Goal: Task Accomplishment & Management: Complete application form

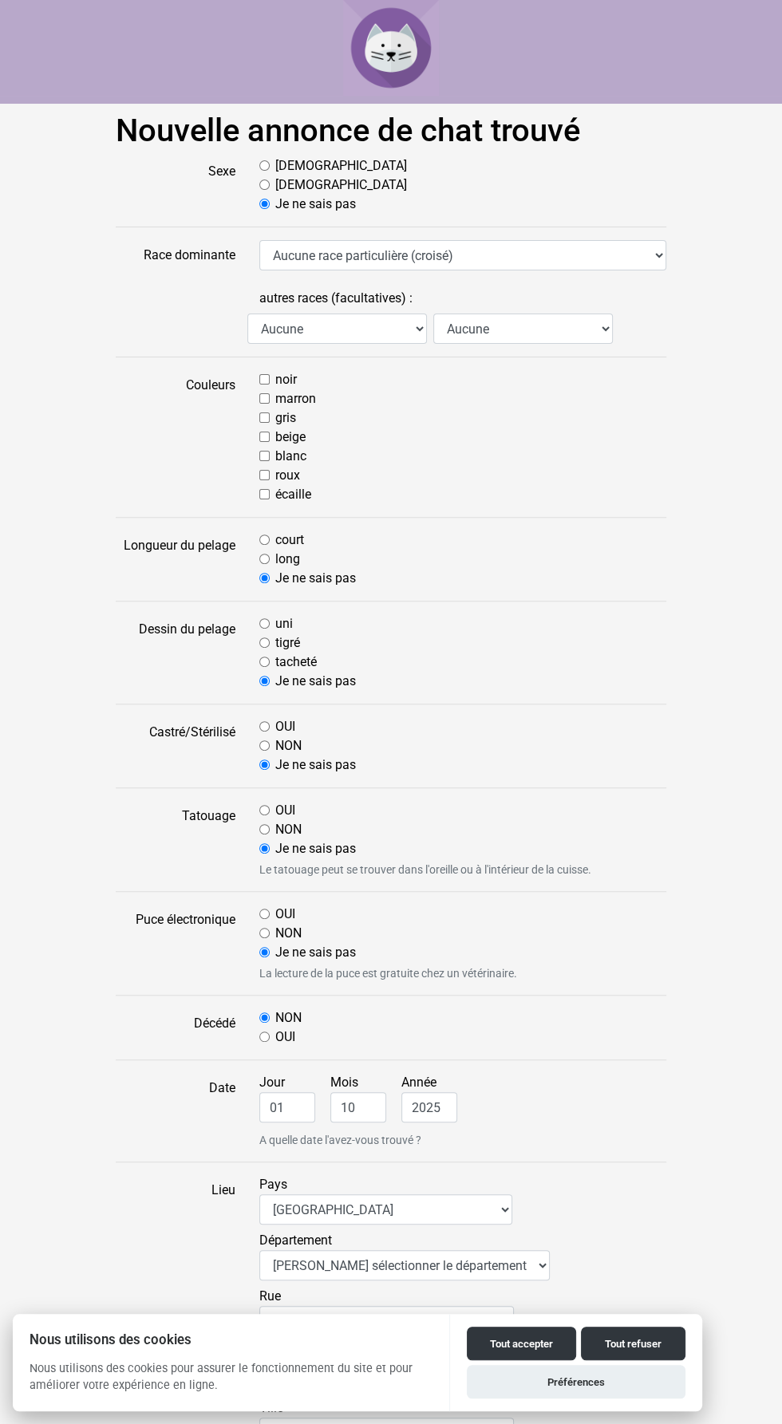
click at [264, 456] on input "blanc" at bounding box center [264, 456] width 10 height 10
checkbox input "true"
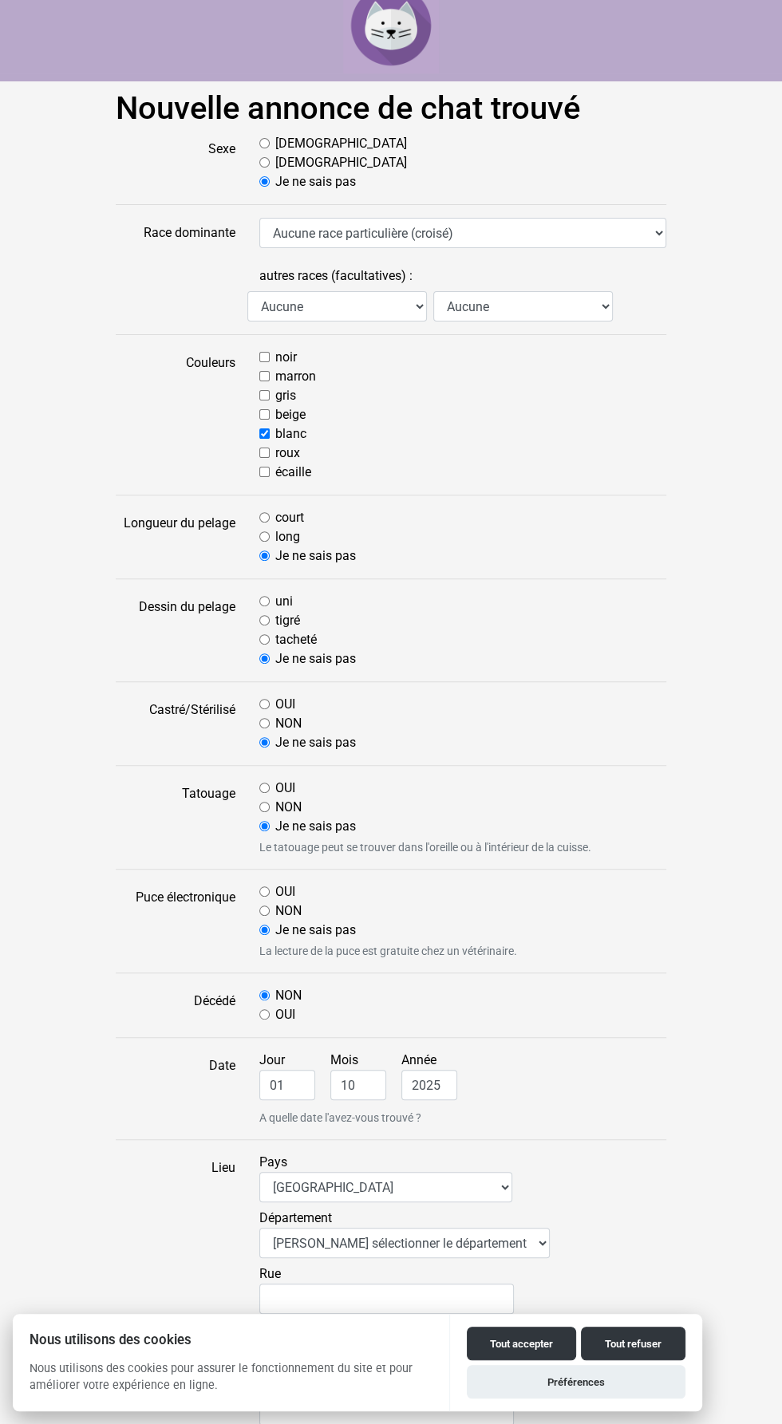
scroll to position [26, 0]
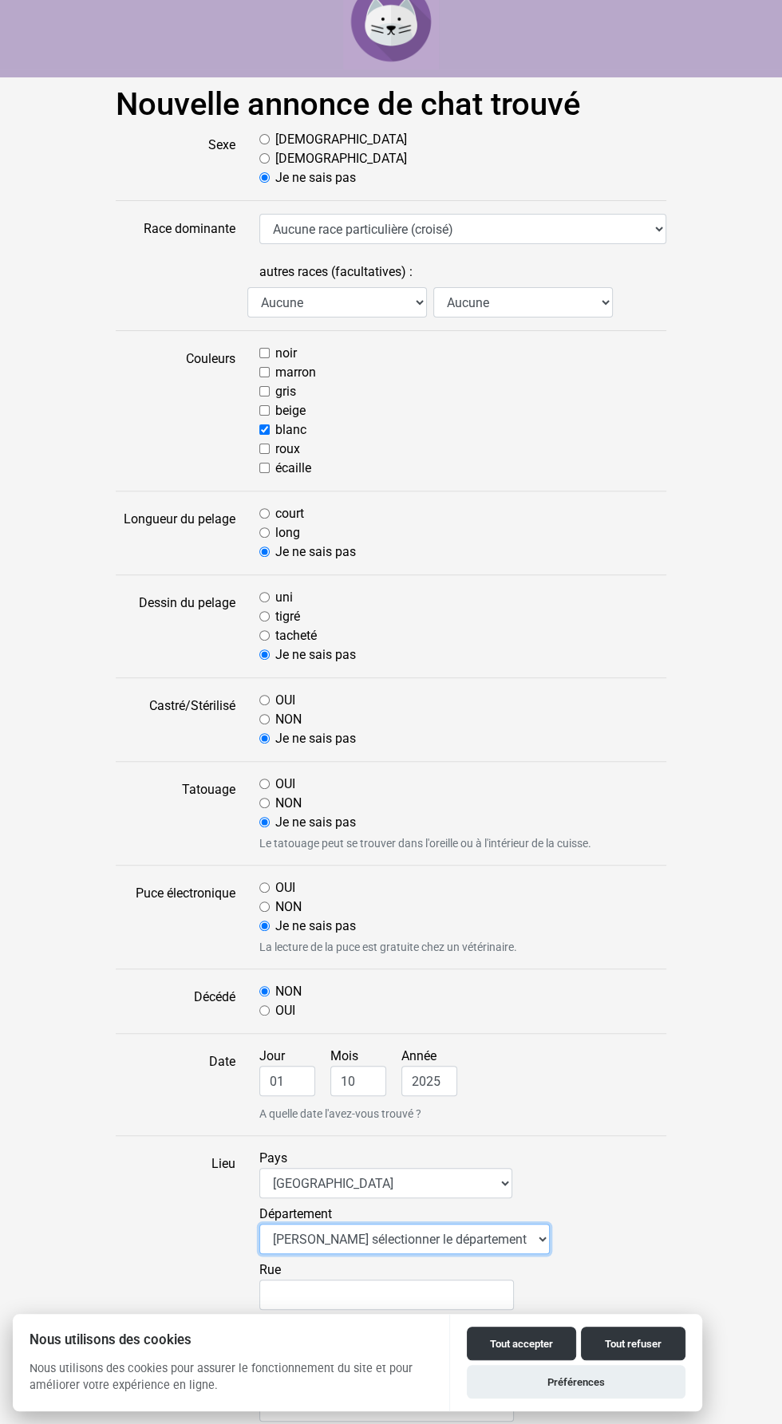
click at [362, 1235] on select "Veuillez sélectionner le département 01 - Ain 02 - Aisne 03 - Allier 04 - Alpes…" at bounding box center [404, 1239] width 290 height 30
select select "31"
click at [259, 1224] on select "Veuillez sélectionner le département 01 - Ain 02 - Aisne 03 - Allier 04 - Alpes…" at bounding box center [404, 1239] width 290 height 30
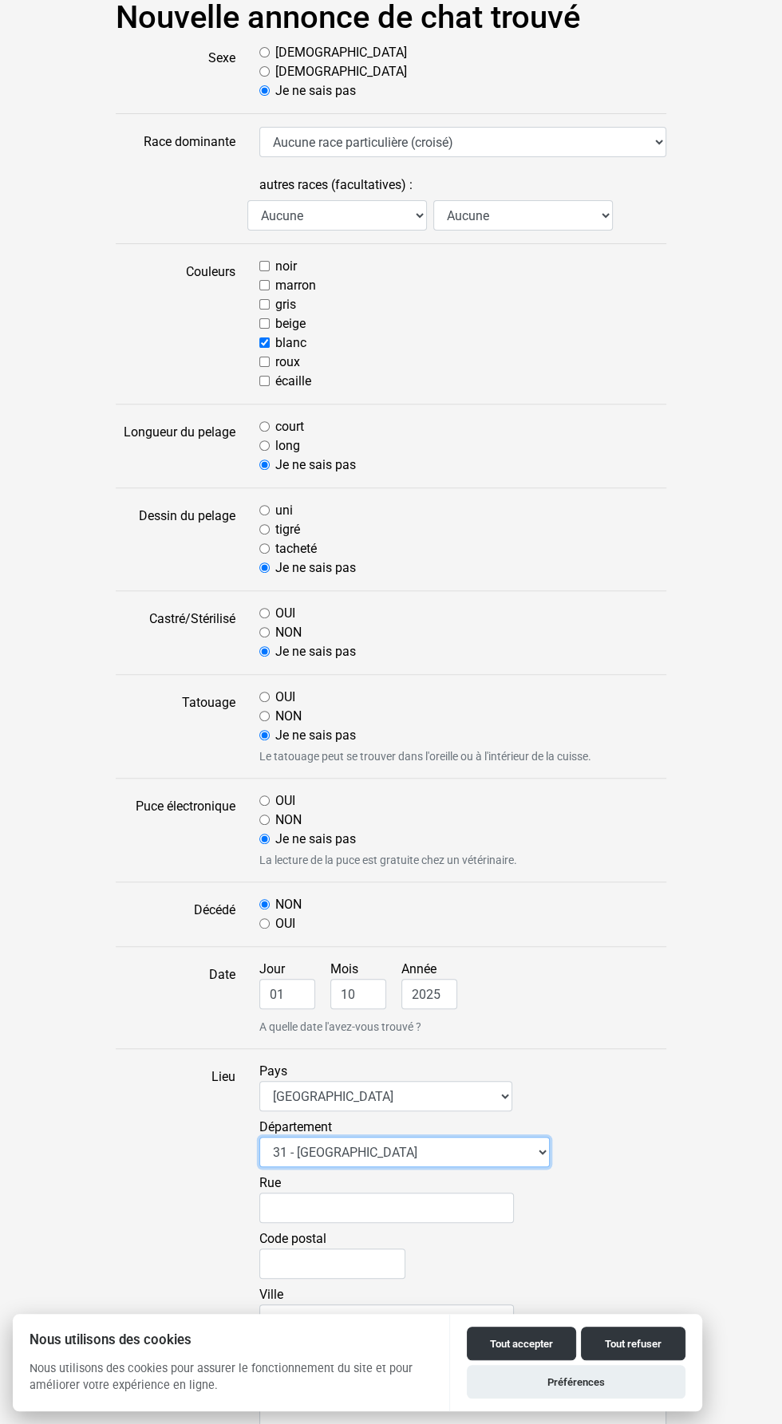
scroll to position [140, 0]
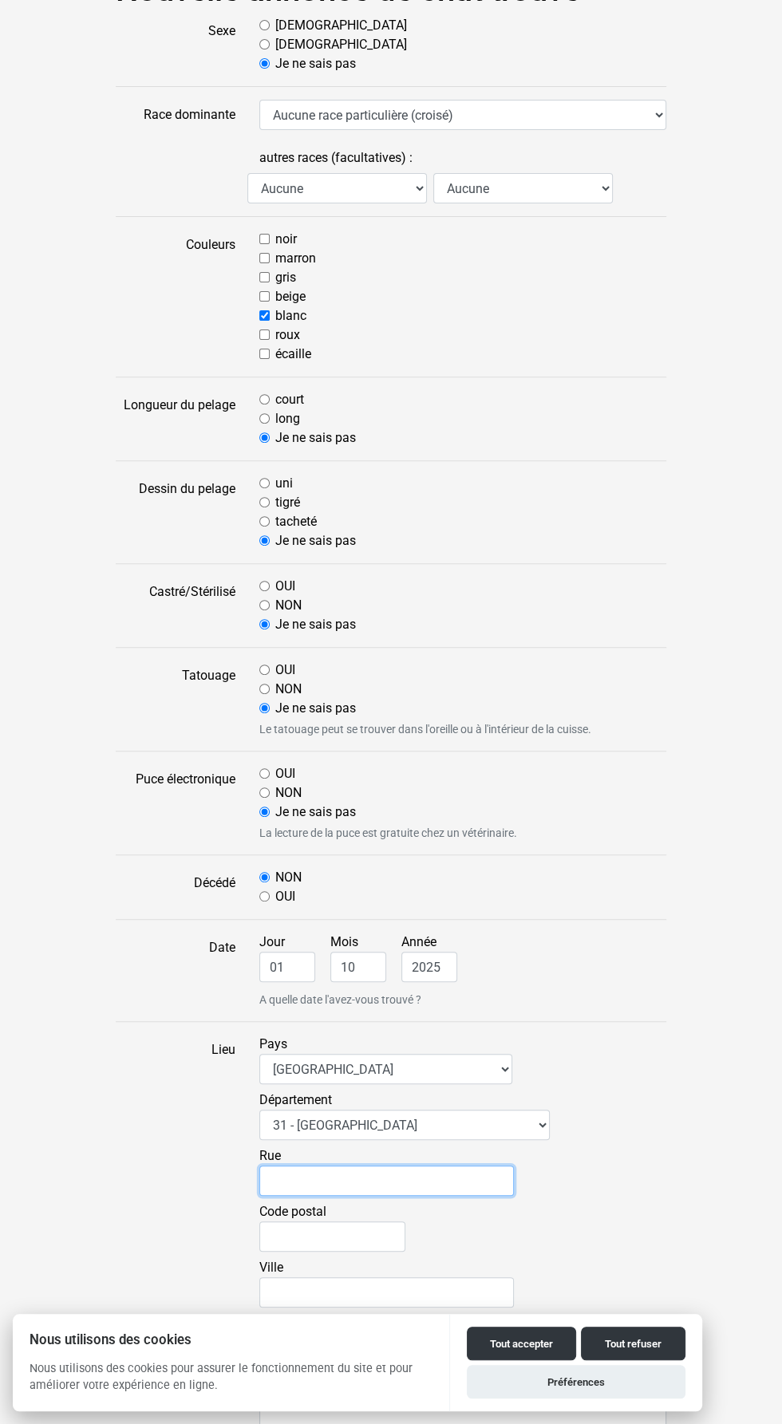
click at [315, 1178] on input "Rue" at bounding box center [386, 1181] width 255 height 30
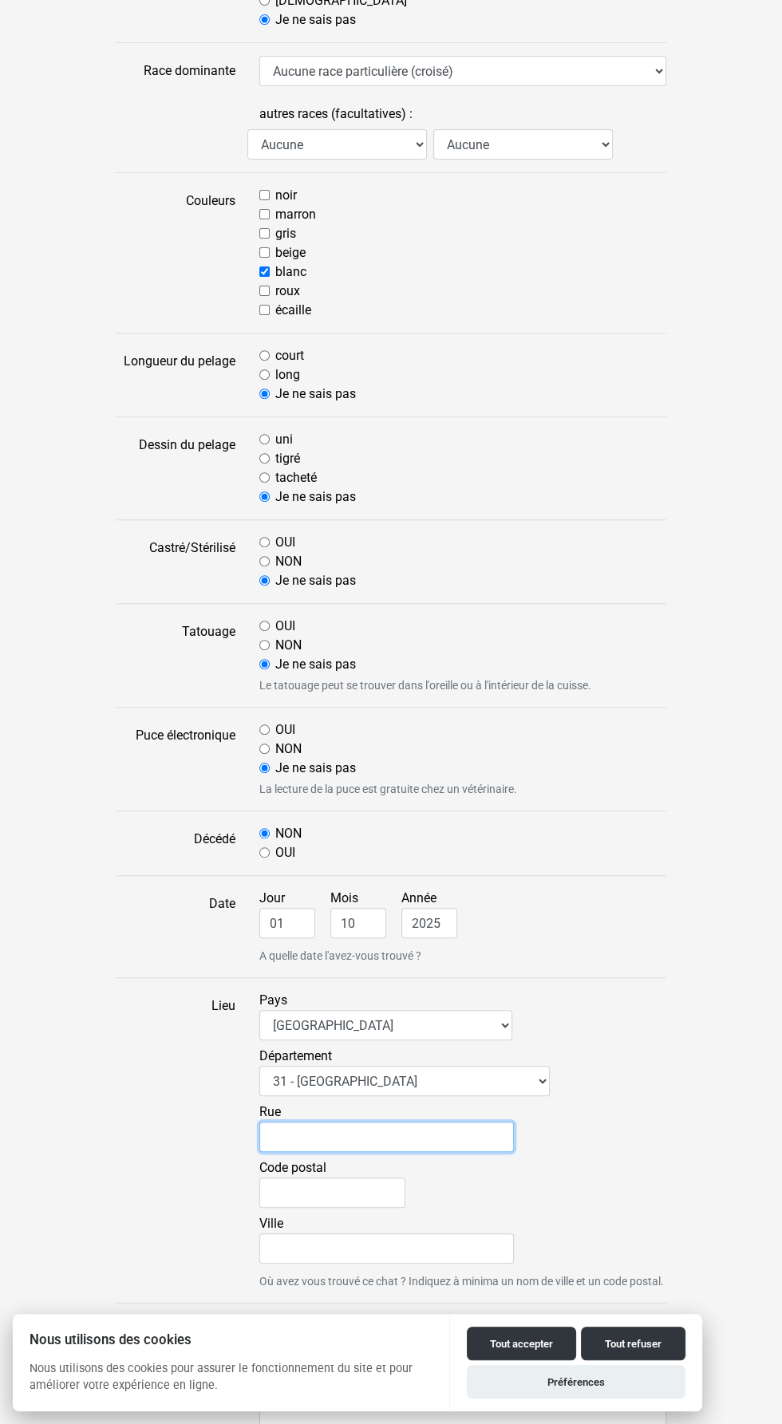
scroll to position [203, 0]
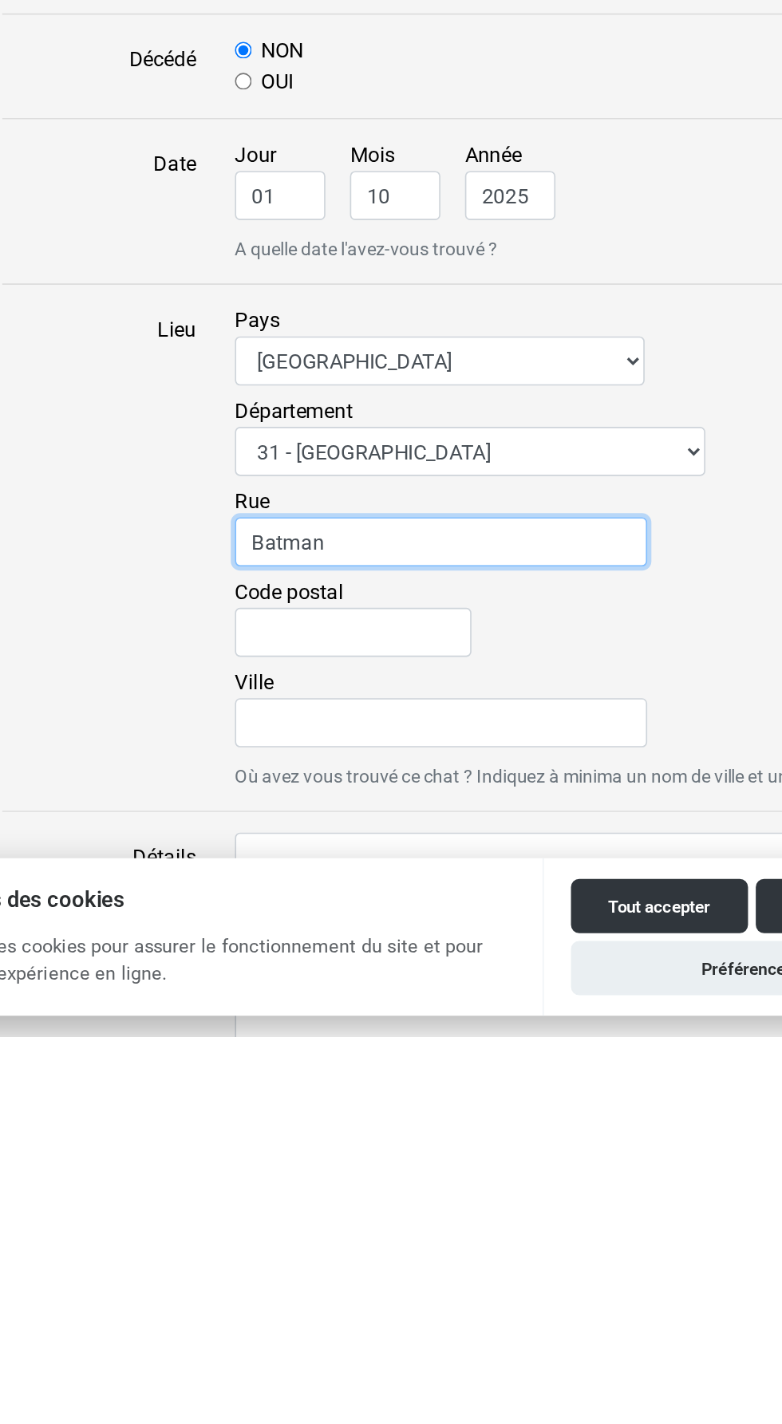
click at [297, 1115] on input "Batman" at bounding box center [386, 1119] width 255 height 30
click at [334, 1113] on input "Bathman" at bounding box center [386, 1119] width 255 height 30
type input "Bathmale"
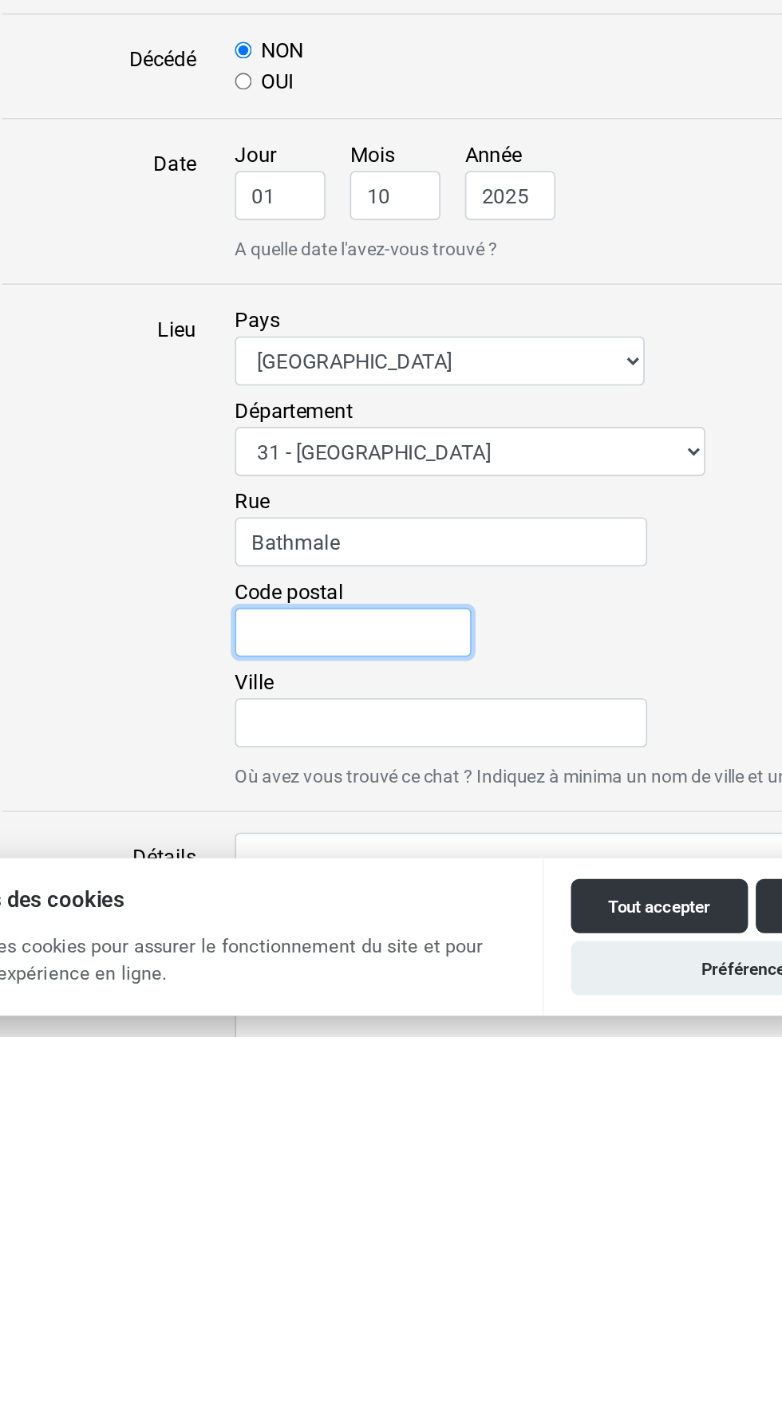
click at [279, 1169] on input "Code postal" at bounding box center [332, 1175] width 146 height 30
type input "31120"
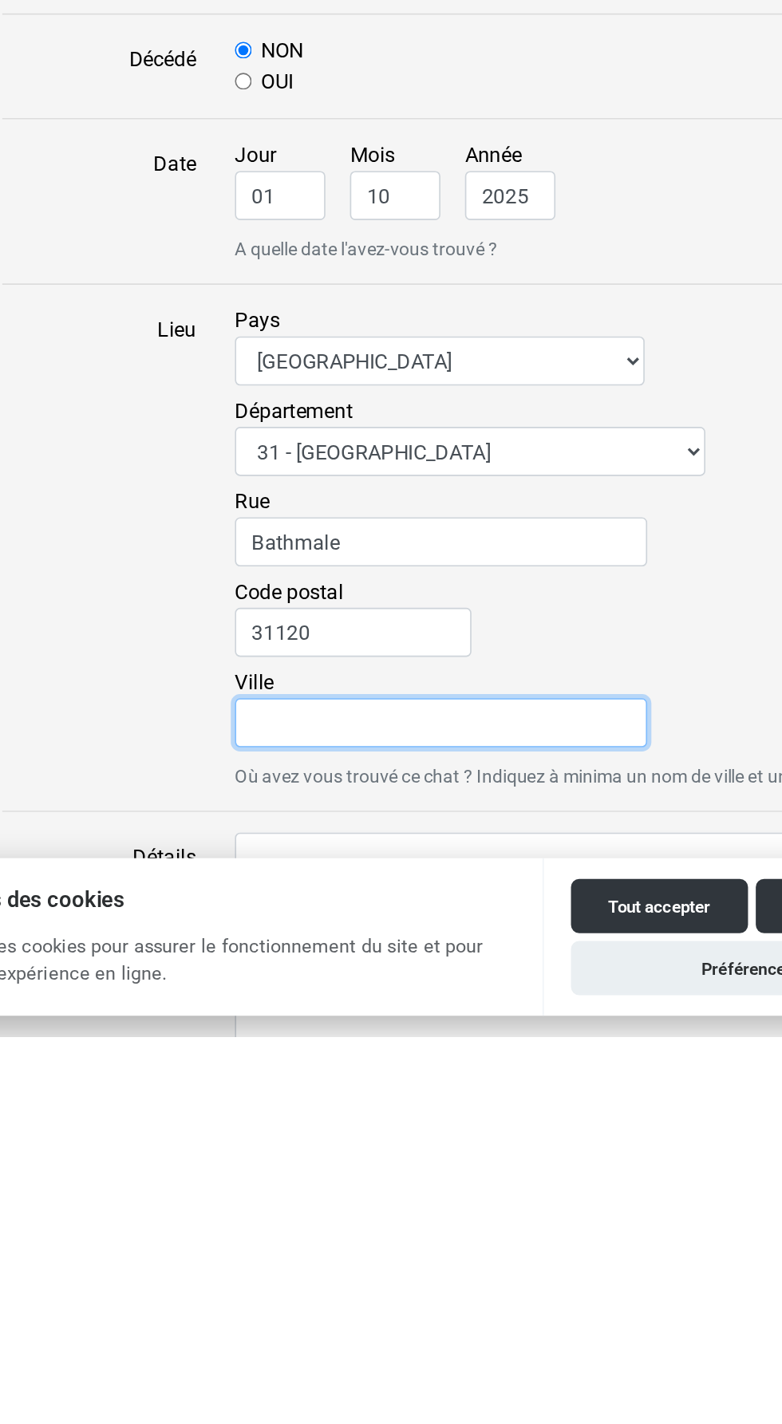
click at [303, 1228] on input "Ville" at bounding box center [386, 1230] width 255 height 30
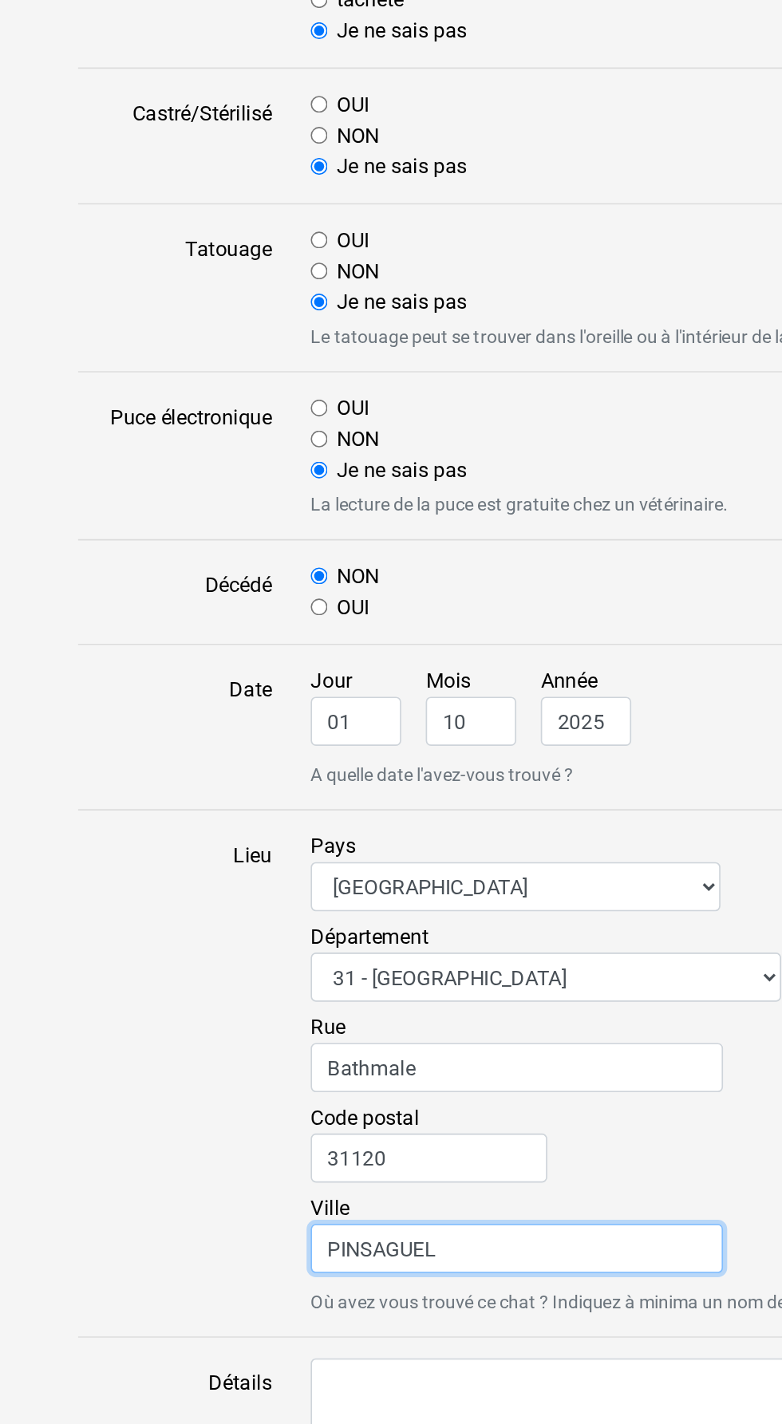
scroll to position [343, 0]
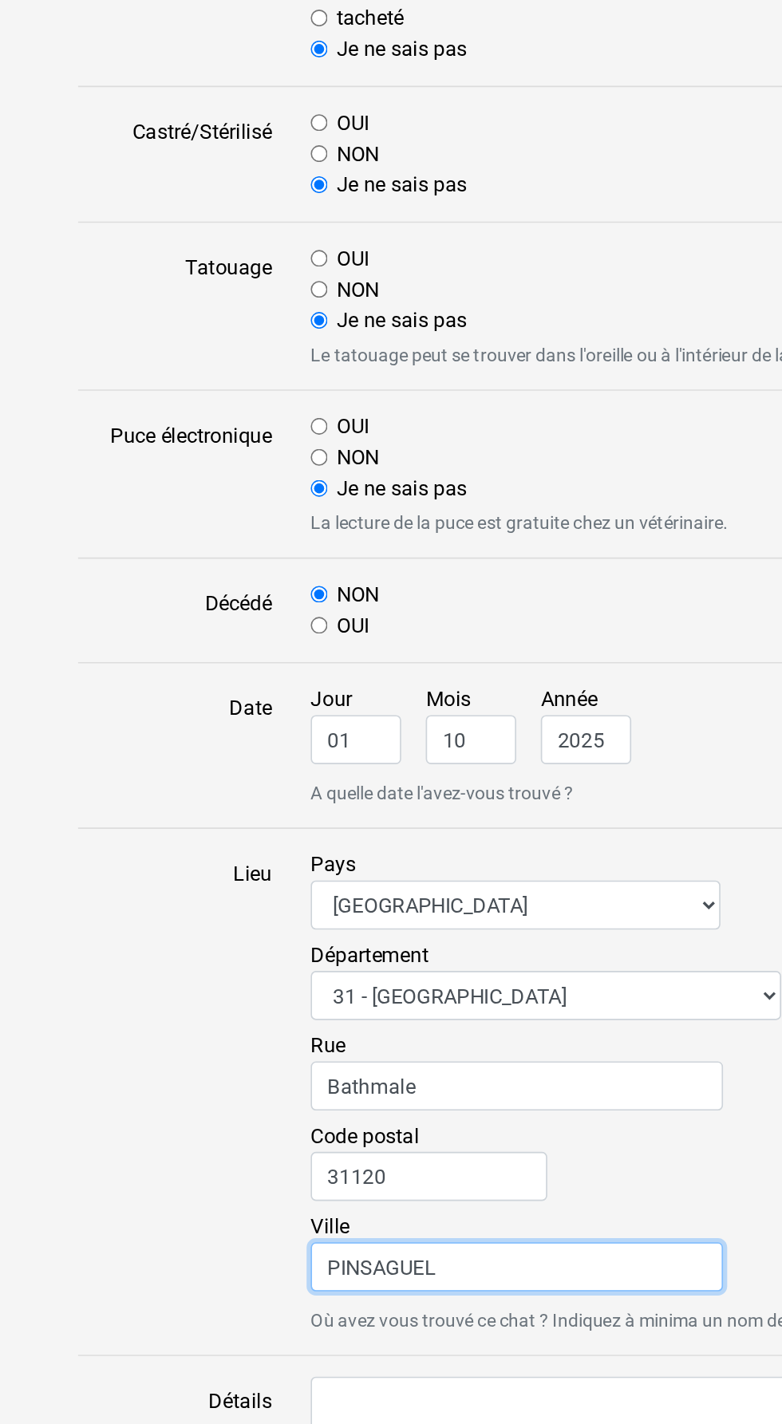
type input "PINSAGUEL"
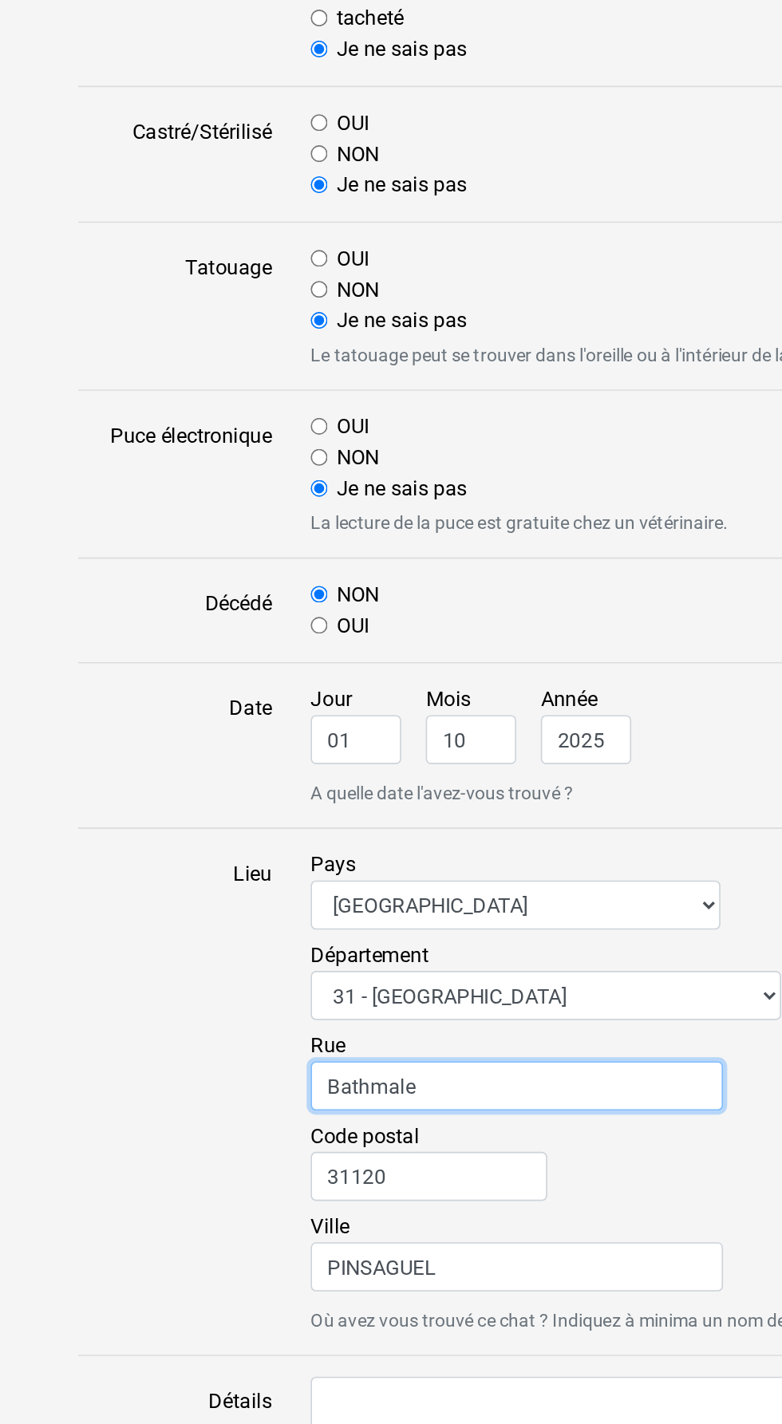
click at [273, 982] on input "Bathmale" at bounding box center [386, 991] width 255 height 30
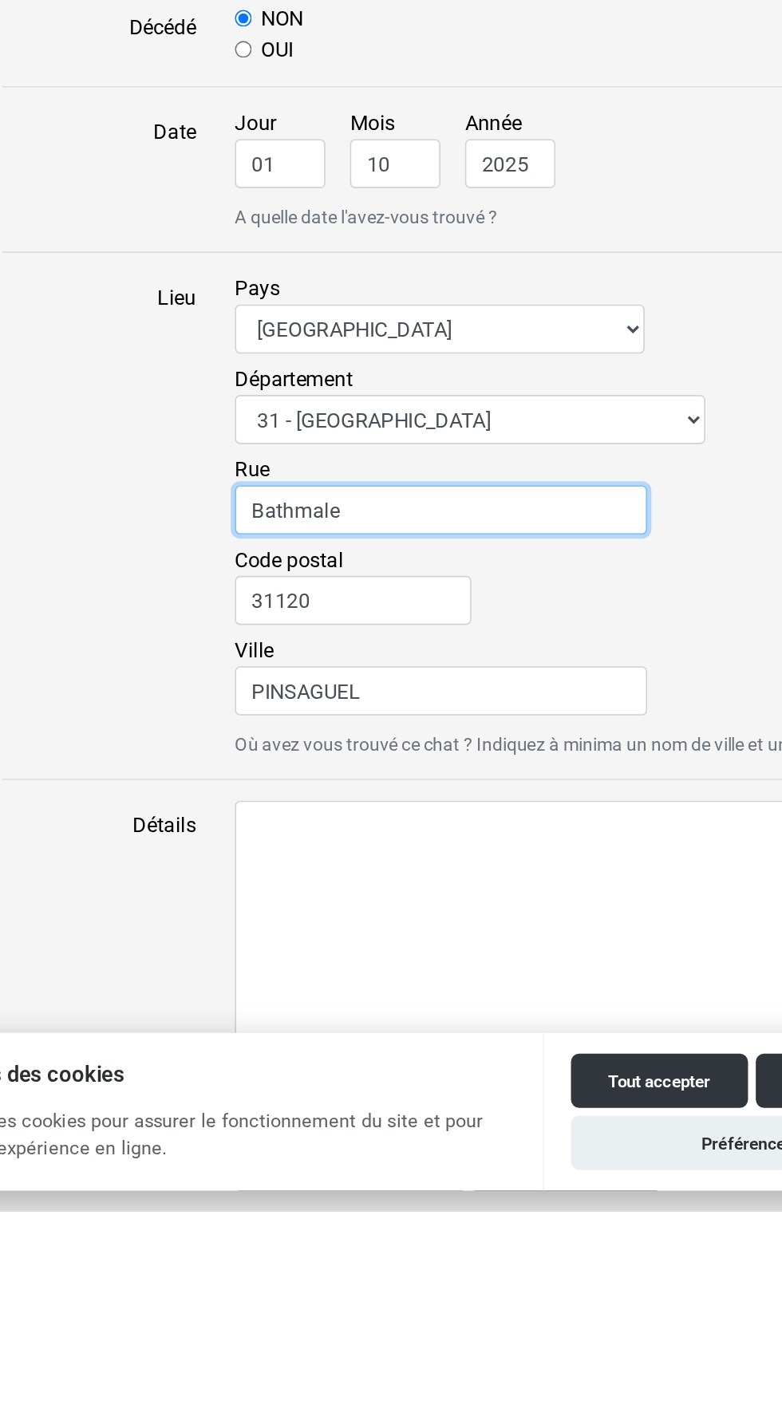
click at [286, 976] on input "Bathmale" at bounding box center [386, 991] width 255 height 30
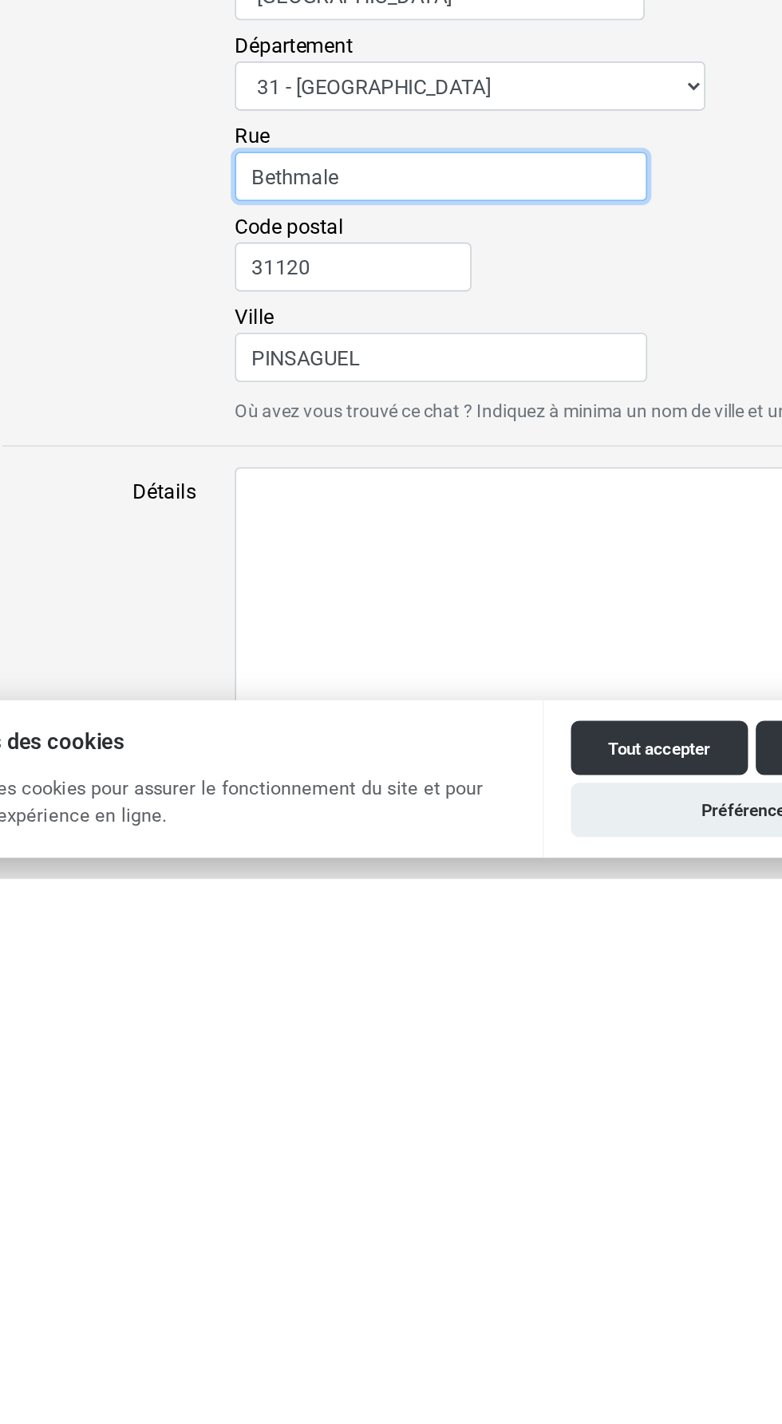
type input "Bethmale"
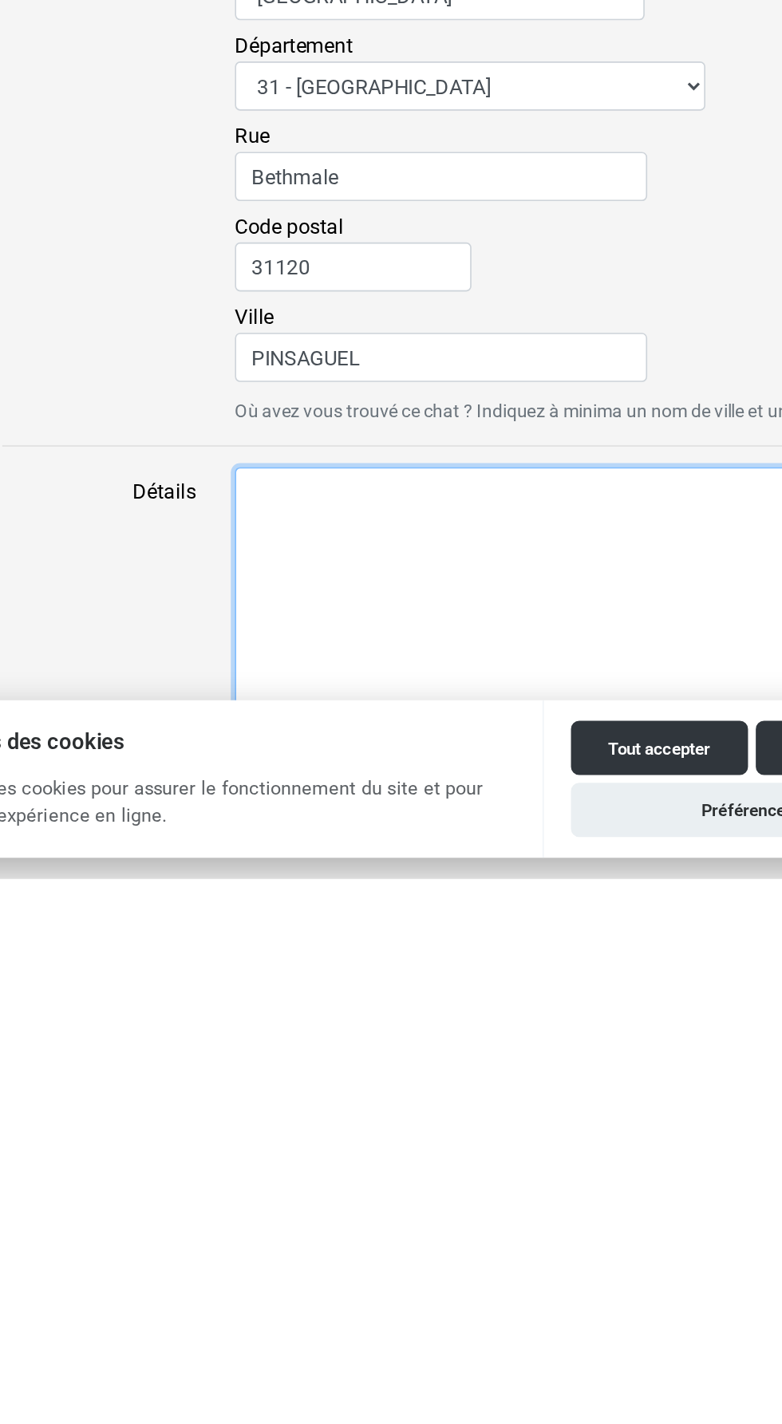
click at [314, 1214] on textarea "Détails" at bounding box center [462, 1253] width 407 height 164
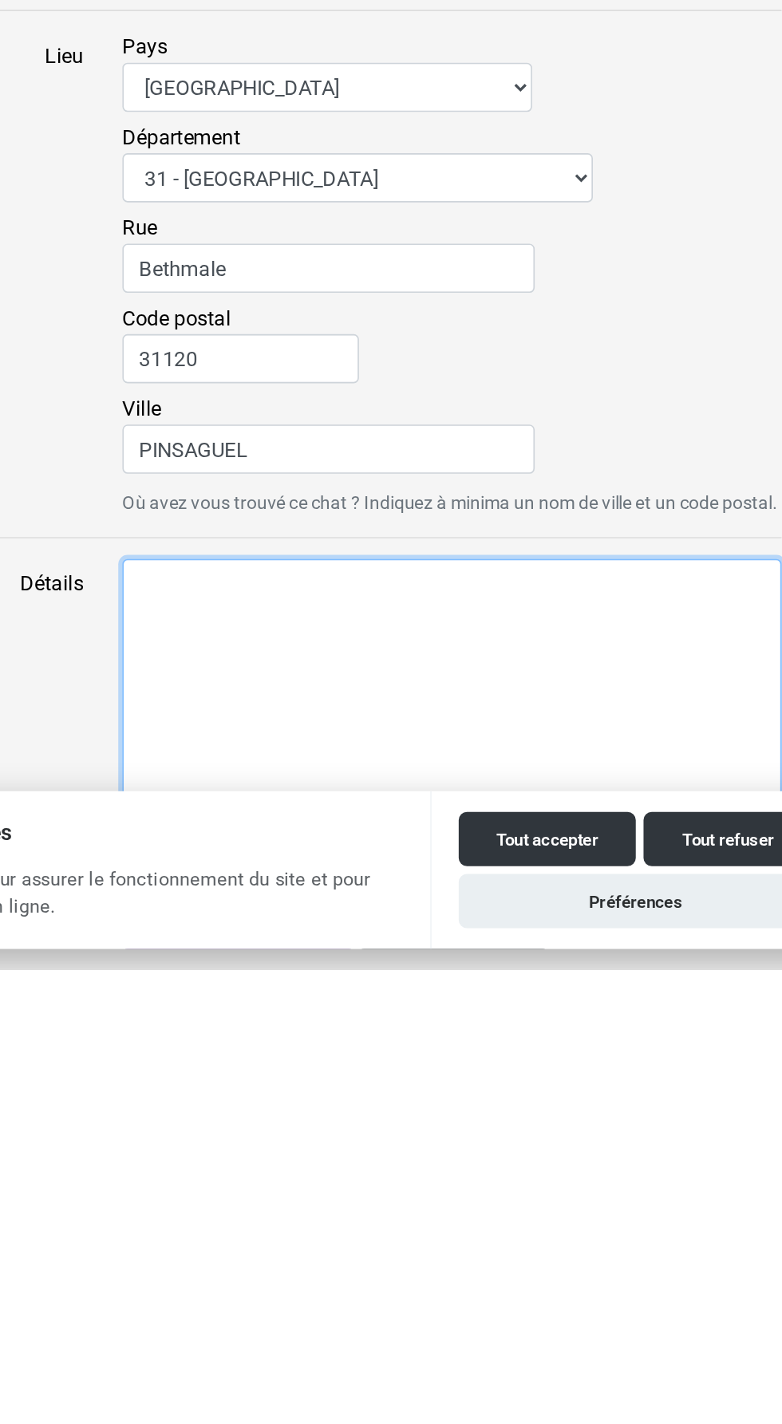
click at [314, 1207] on textarea "Détails" at bounding box center [462, 1253] width 407 height 164
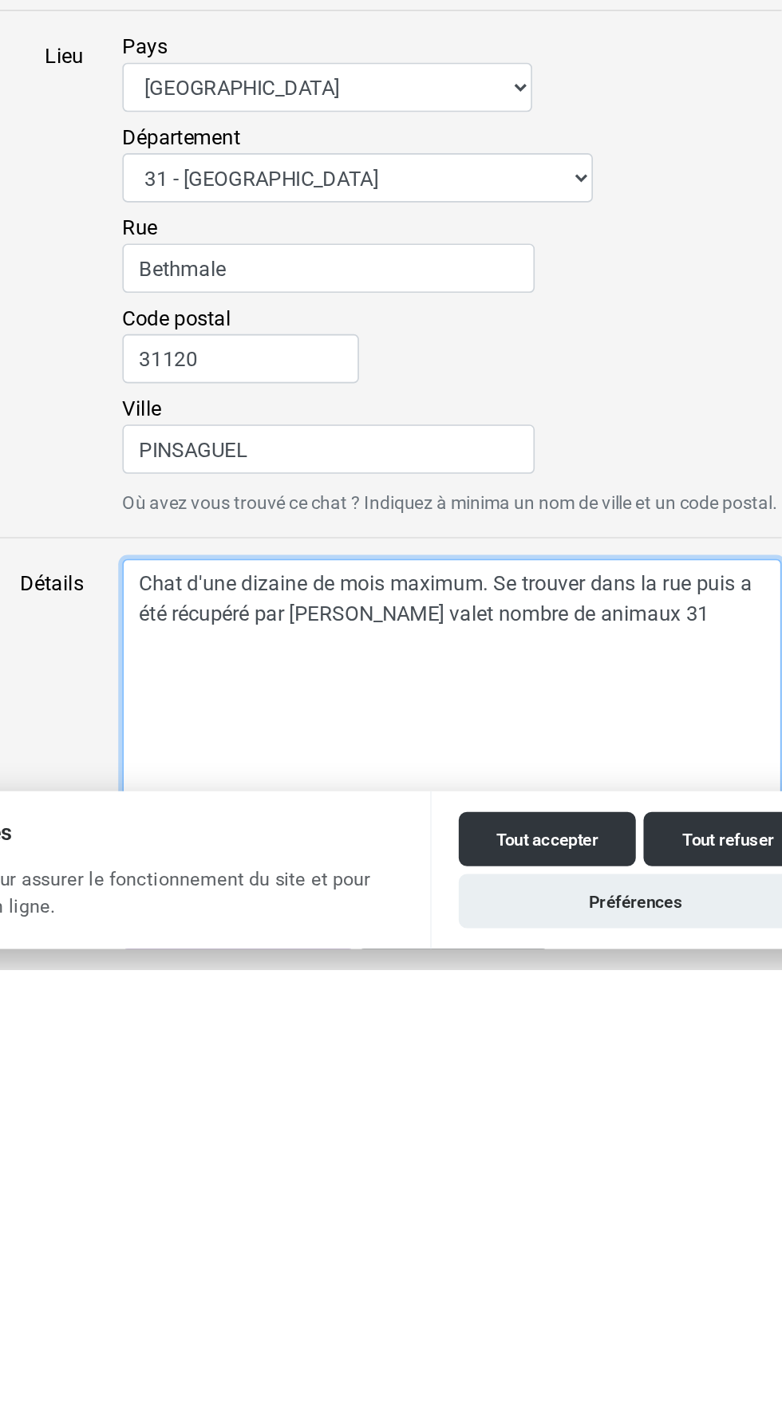
click at [569, 1204] on textarea "Chat d'une dizaine de mois maximum. Se trouver dans la rue puis a été récupéré …" at bounding box center [462, 1253] width 407 height 164
click at [561, 1201] on textarea "Chat d'une dizaine de mois maximum. Se trouver dans la rue puis a été récupéré …" at bounding box center [462, 1253] width 407 height 164
click at [577, 1208] on textarea "Chat d'une dizaine de mois maximum. Se trouver dans la rue puis a été récupéré …" at bounding box center [462, 1253] width 407 height 164
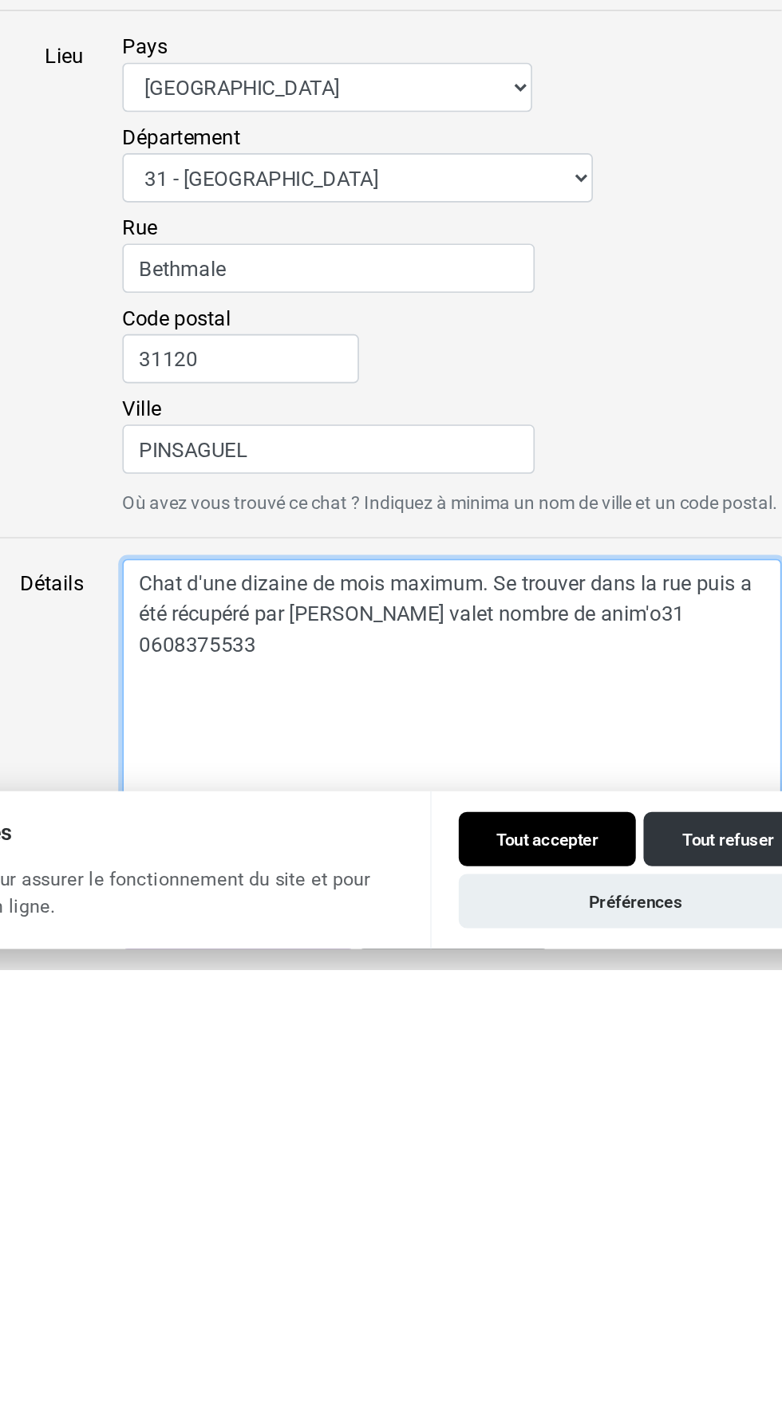
type textarea "Chat d'une dizaine de mois maximum. Se trouver dans la rue puis a été récupéré …"
click at [507, 1337] on button "Tout accepter" at bounding box center [521, 1344] width 109 height 34
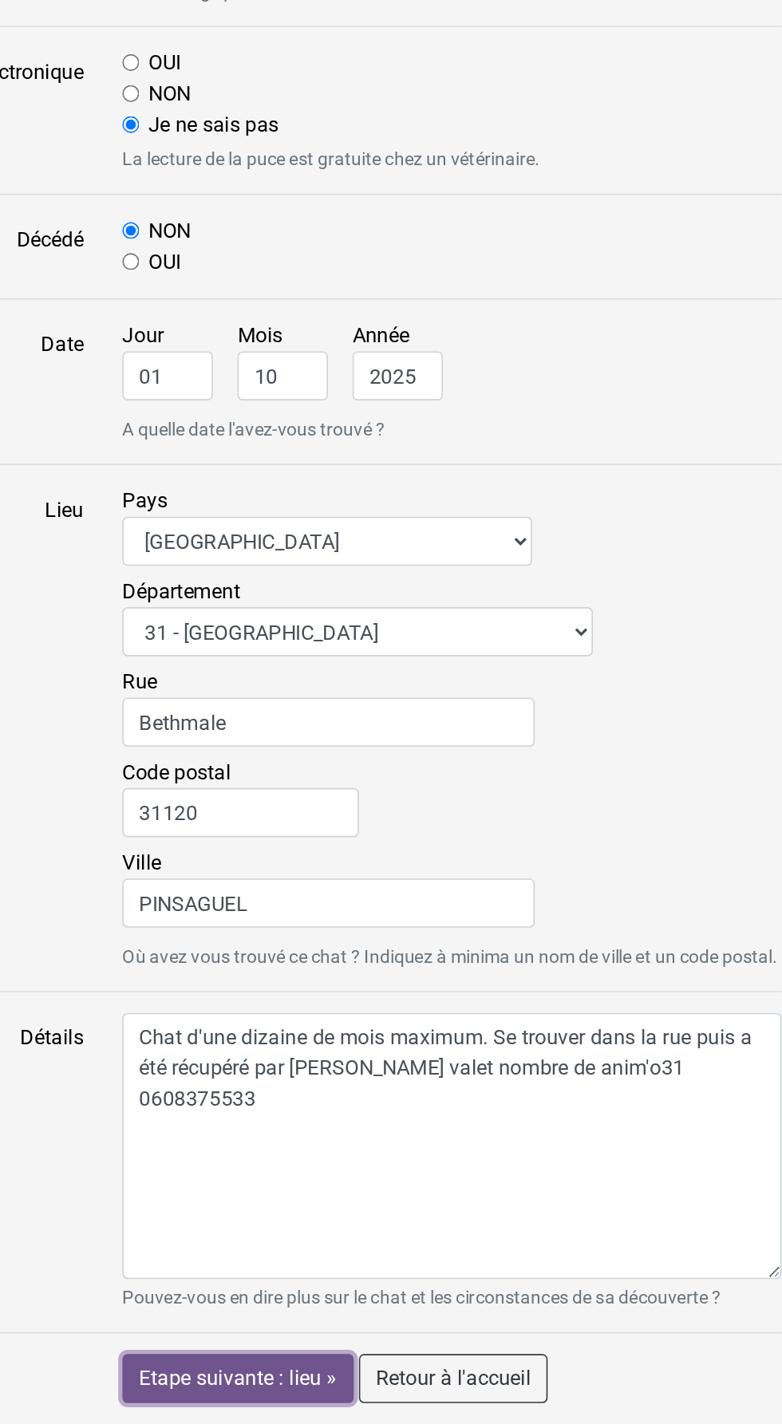
click at [306, 1396] on input "Etape suivante : lieu »" at bounding box center [330, 1396] width 143 height 30
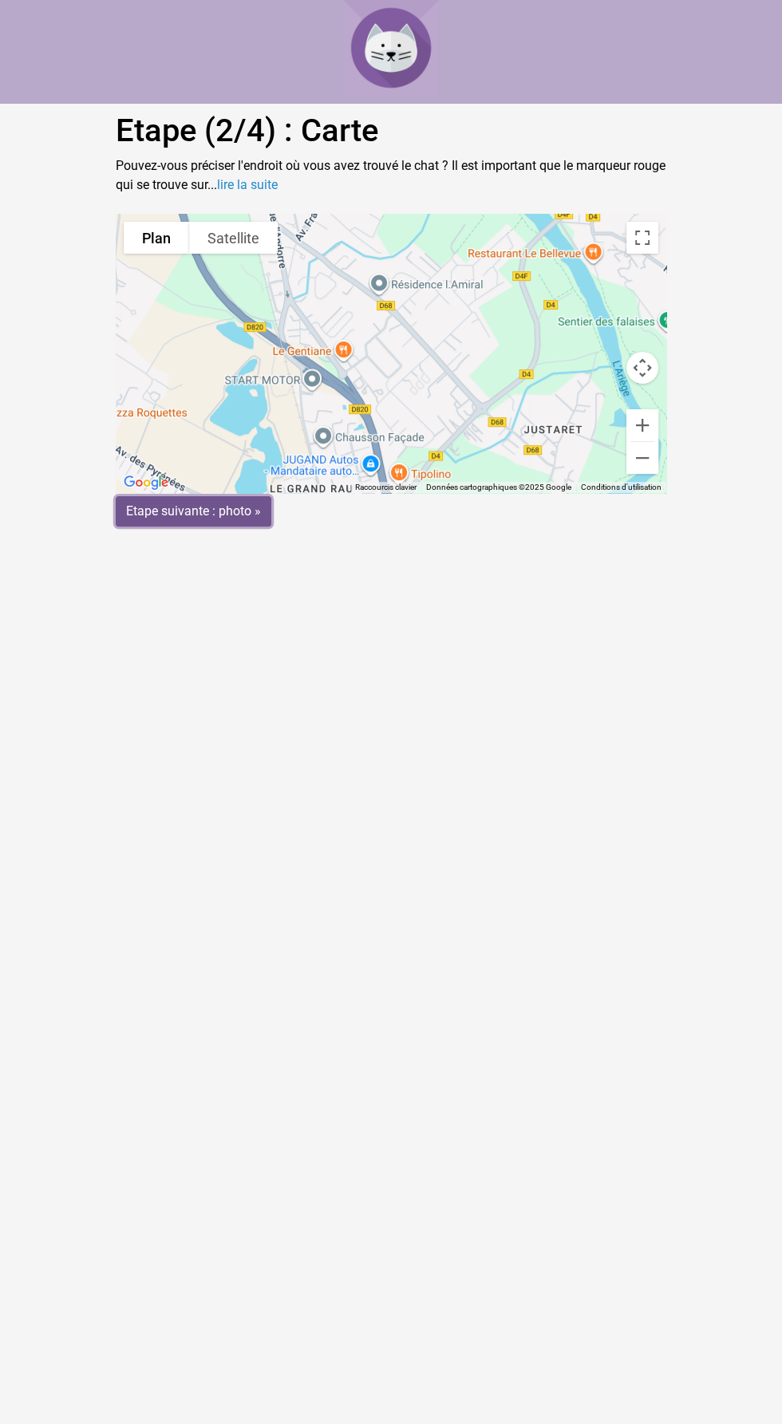
click at [184, 512] on input "Etape suivante : photo »" at bounding box center [194, 511] width 156 height 30
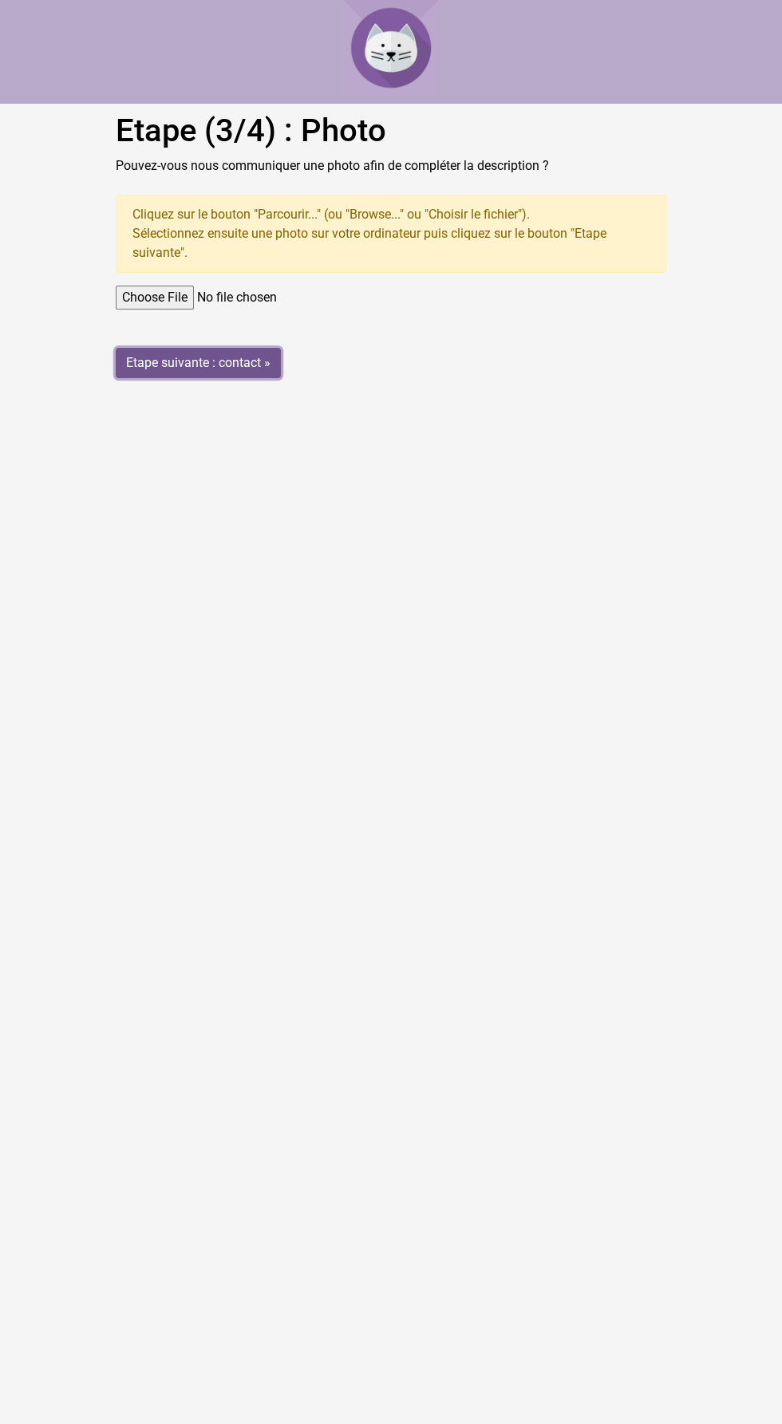
click at [224, 364] on input "Etape suivante : contact »" at bounding box center [198, 363] width 165 height 30
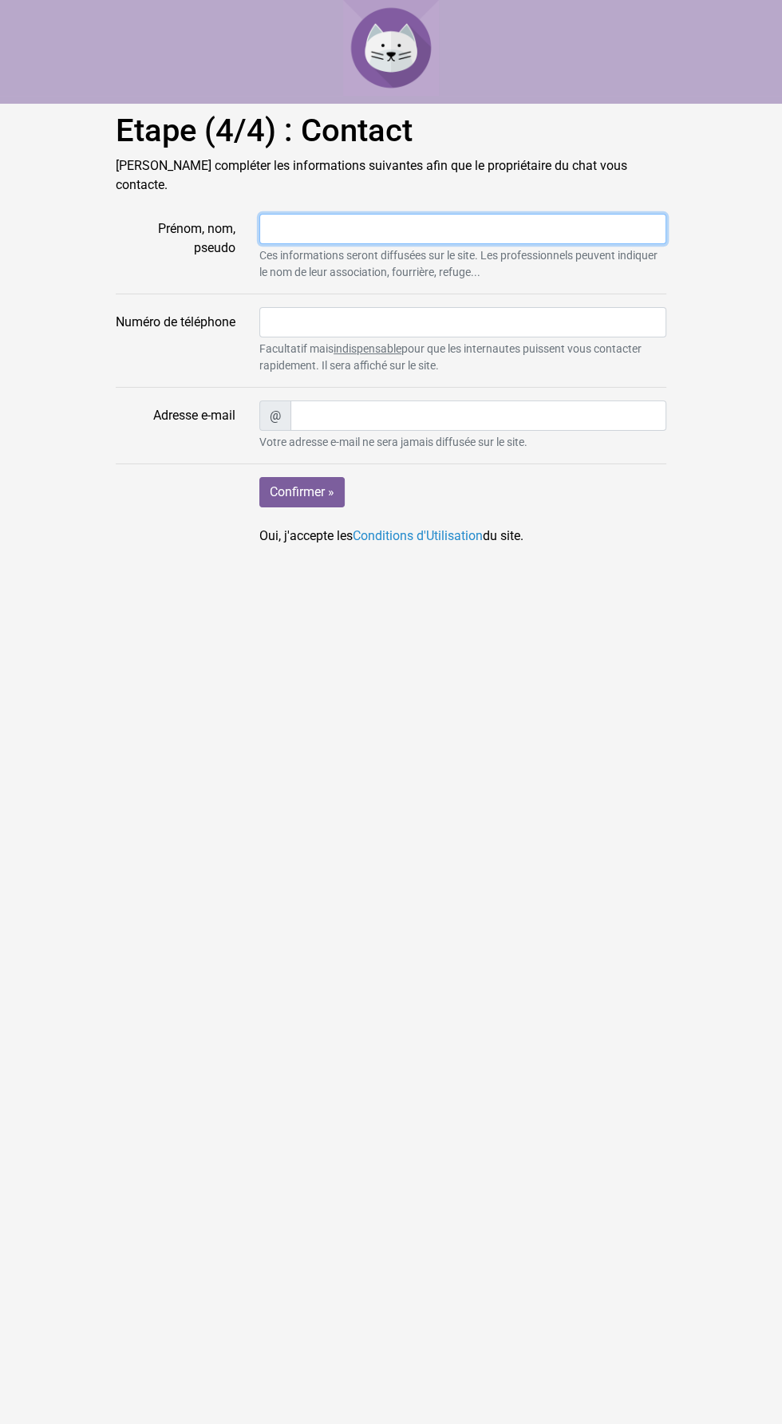
click at [294, 214] on input "Prénom, nom, pseudo" at bounding box center [462, 229] width 407 height 30
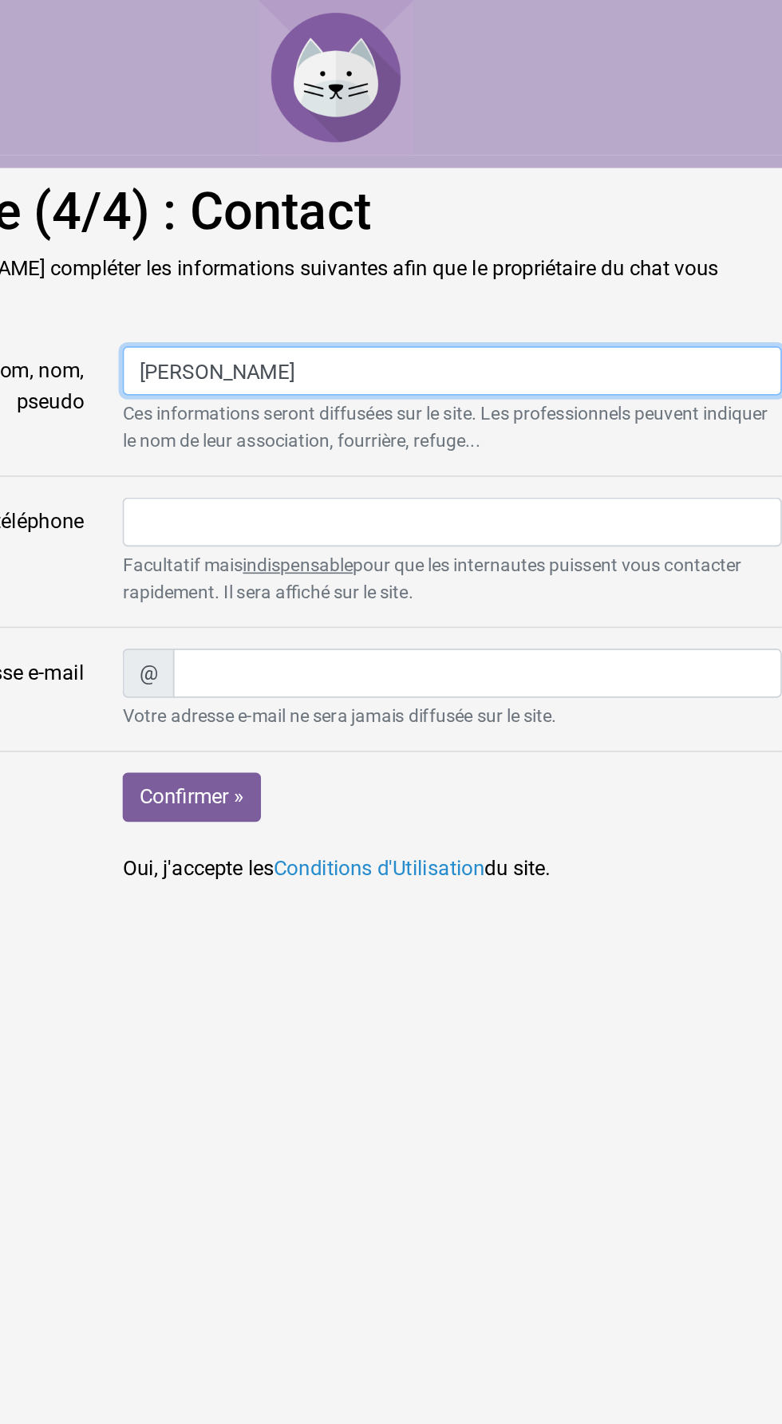
type input "Jean-Pierre"
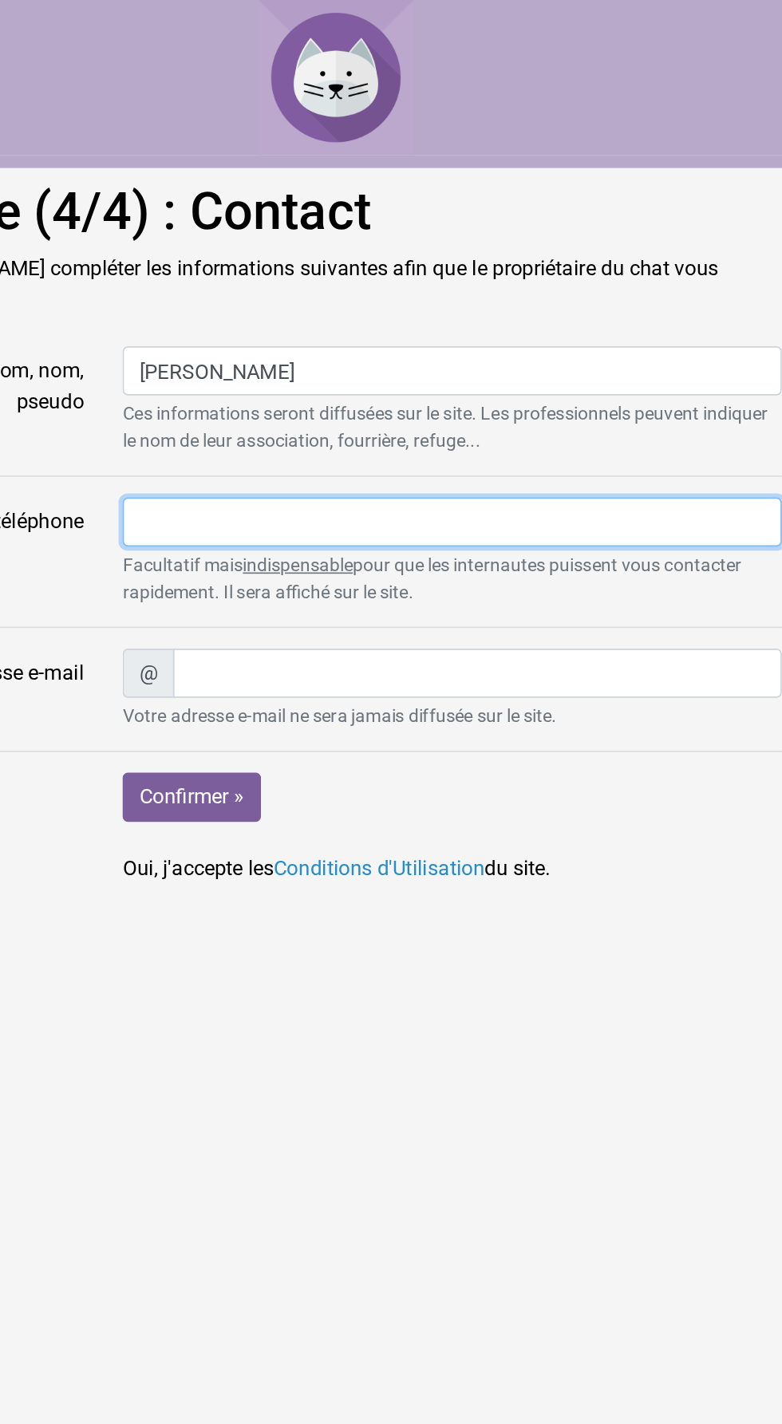
click at [294, 315] on input "Numéro de téléphone" at bounding box center [462, 322] width 407 height 30
type input "06 95 38 94 52"
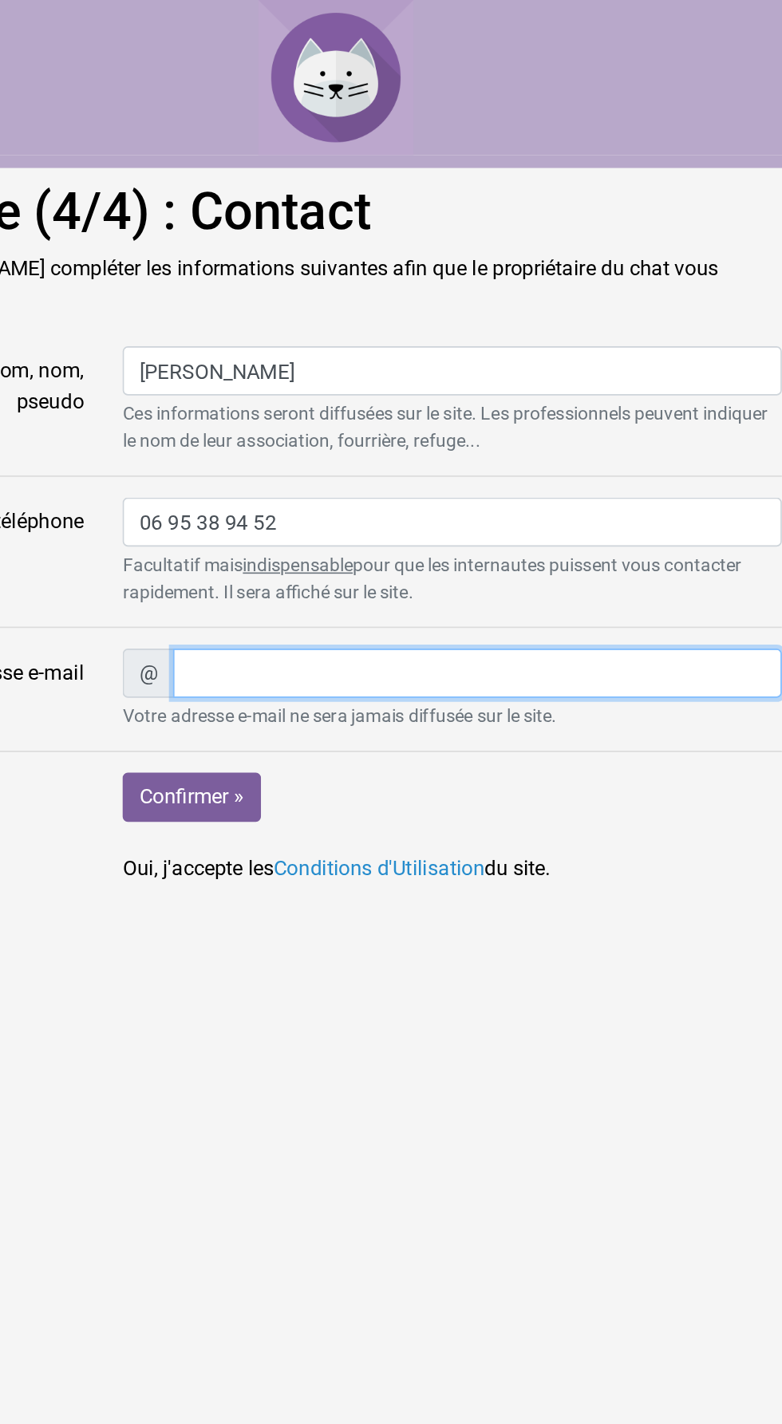
click at [339, 401] on input "Adresse e-mail" at bounding box center [478, 416] width 376 height 30
click at [429, 401] on input "JP bourdon carrobase hotmail.fr" at bounding box center [478, 416] width 376 height 30
click at [312, 401] on input "JP bourdoncle@hotmail.fr" at bounding box center [478, 416] width 376 height 30
click at [320, 401] on input "JP bourdoncle@hotmail.fr" at bounding box center [478, 416] width 376 height 30
type input "jpbourdoncle@hotmail.fr"
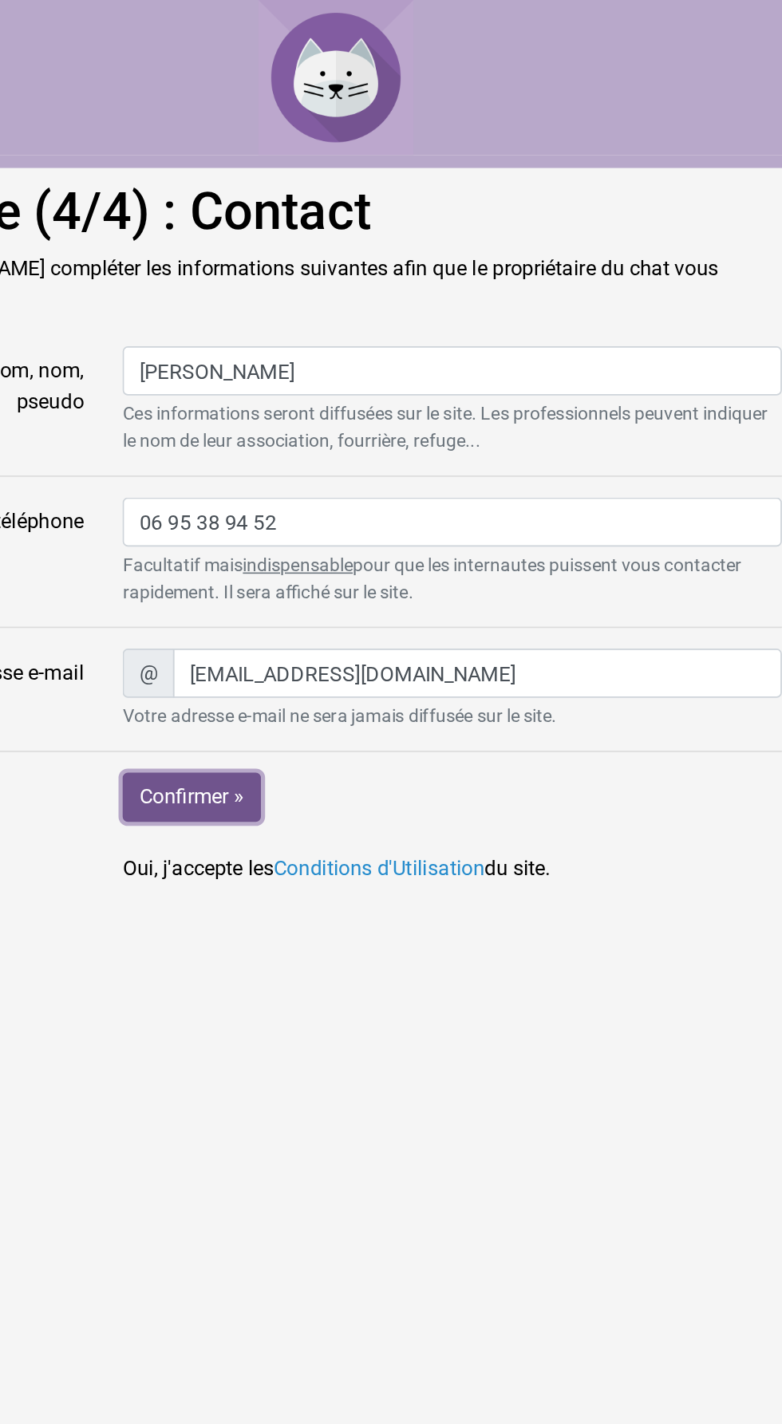
click at [300, 477] on input "Confirmer »" at bounding box center [301, 492] width 85 height 30
